Goal: Information Seeking & Learning: Find specific fact

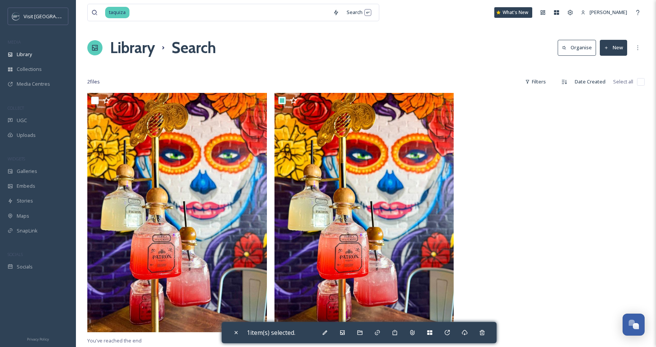
click at [172, 15] on input at bounding box center [229, 12] width 199 height 17
type input "t"
type input "veritas"
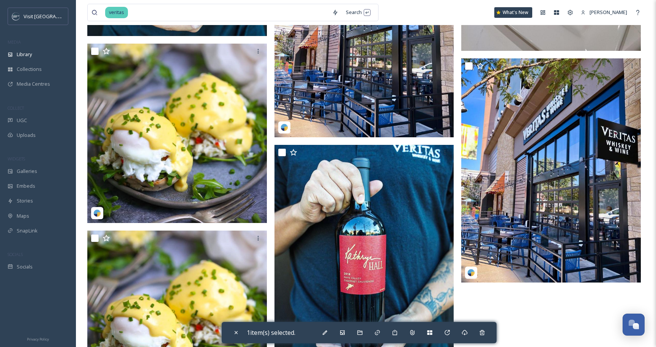
scroll to position [275, 0]
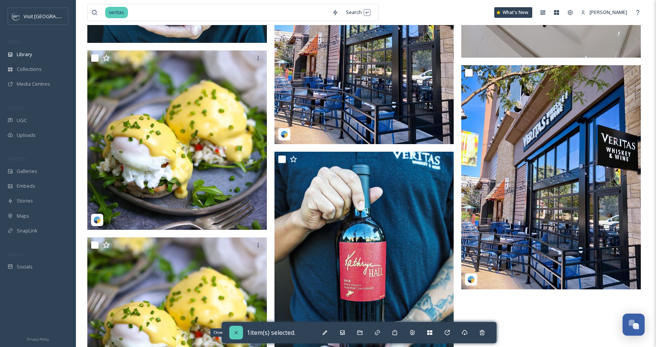
click at [234, 333] on icon at bounding box center [236, 333] width 6 height 6
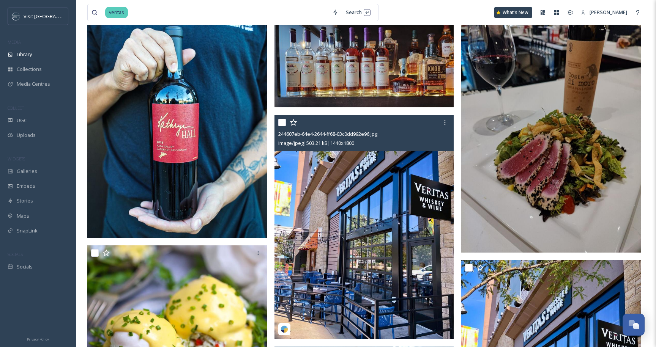
scroll to position [74, 0]
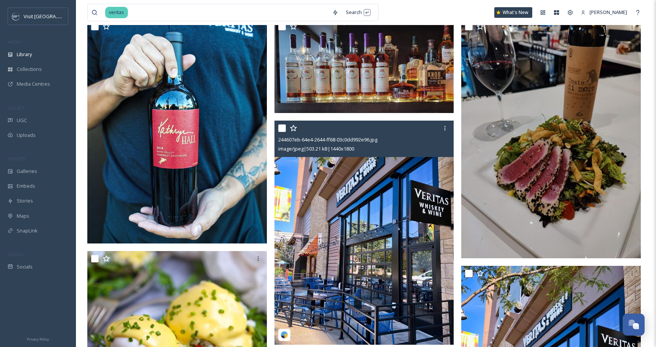
click at [282, 129] on input "checkbox" at bounding box center [282, 129] width 8 height 8
checkbox input "true"
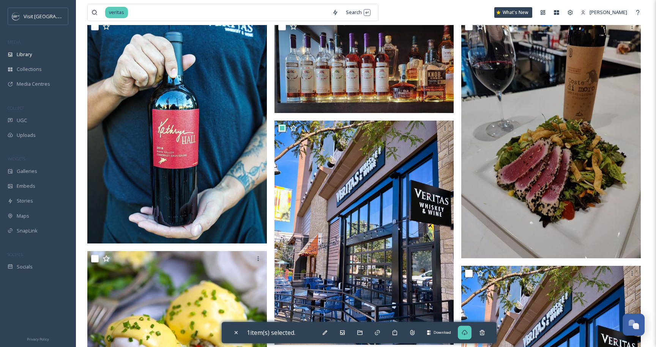
click at [468, 335] on icon at bounding box center [465, 333] width 6 height 6
click at [278, 10] on input at bounding box center [229, 12] width 200 height 17
type input "v"
type input "patio"
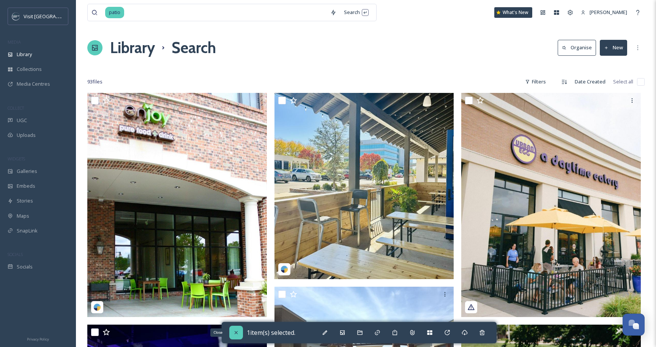
click at [235, 335] on icon at bounding box center [236, 333] width 6 height 6
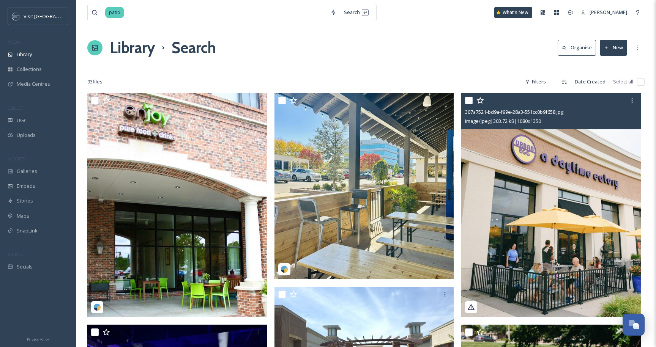
click at [469, 103] on input "checkbox" at bounding box center [469, 101] width 8 height 8
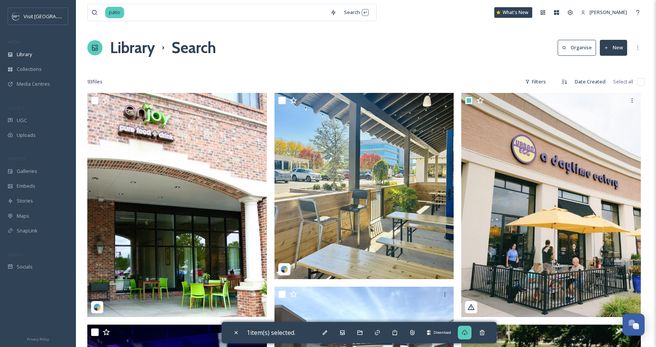
click at [468, 336] on icon at bounding box center [465, 333] width 6 height 6
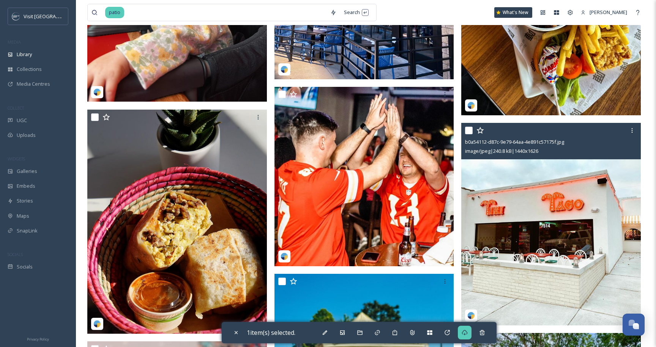
scroll to position [3245, 0]
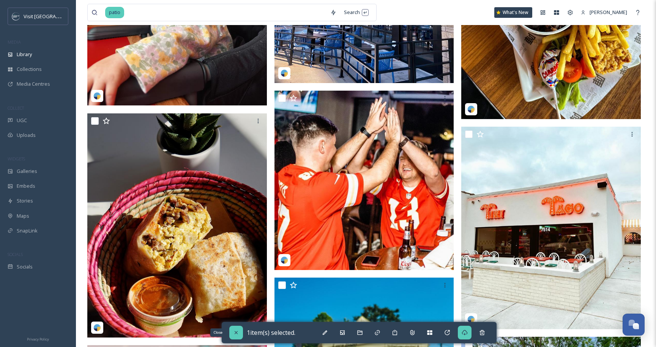
click at [234, 332] on icon at bounding box center [236, 333] width 6 height 6
checkbox input "false"
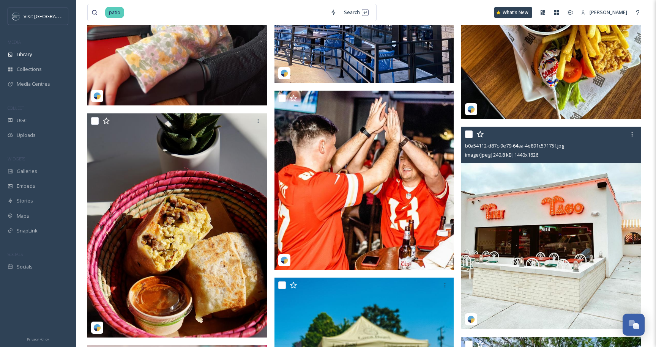
click at [467, 134] on input "checkbox" at bounding box center [469, 135] width 8 height 8
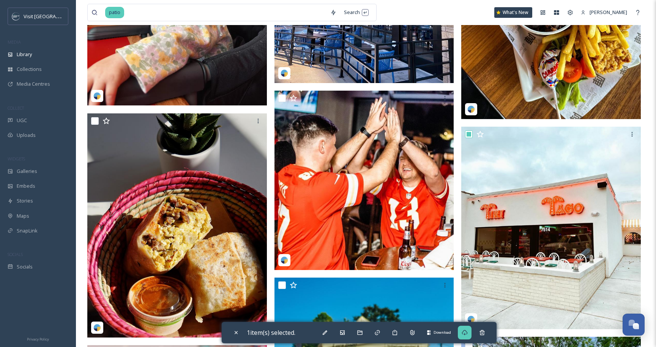
click at [467, 333] on icon at bounding box center [465, 333] width 6 height 6
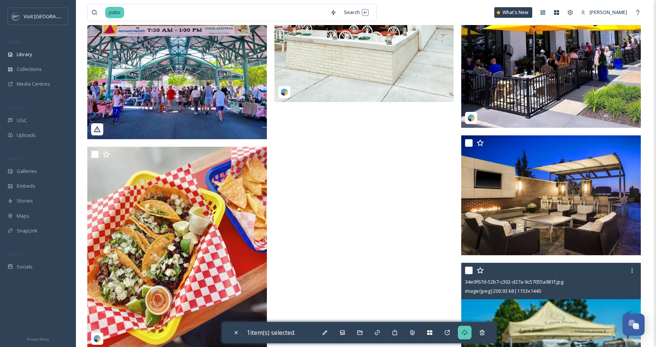
scroll to position [5789, 0]
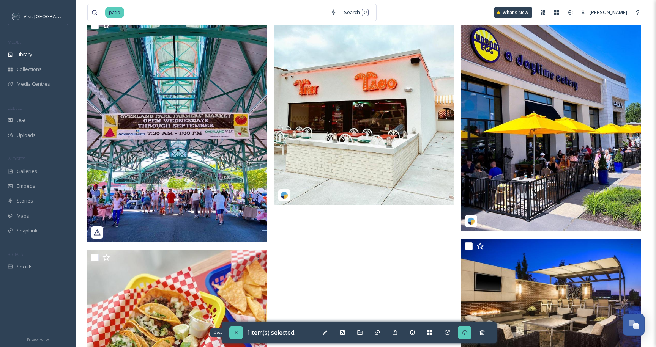
click at [236, 331] on icon at bounding box center [236, 333] width 6 height 6
checkbox input "false"
